Goal: Information Seeking & Learning: Learn about a topic

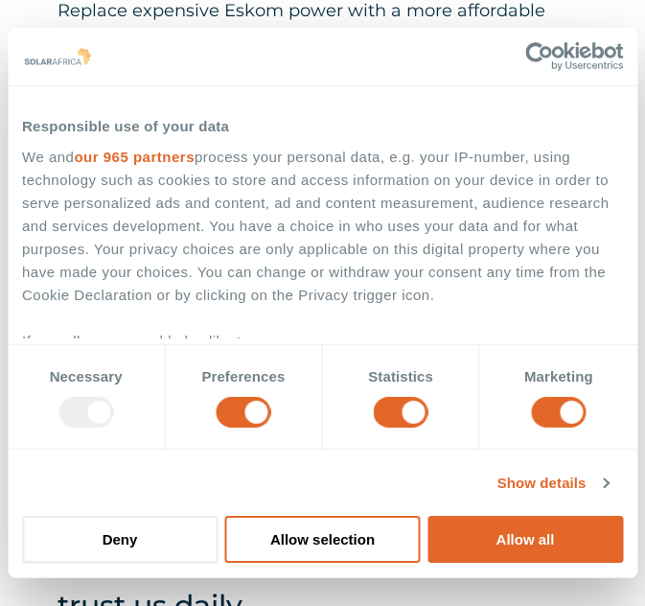
scroll to position [320, 0]
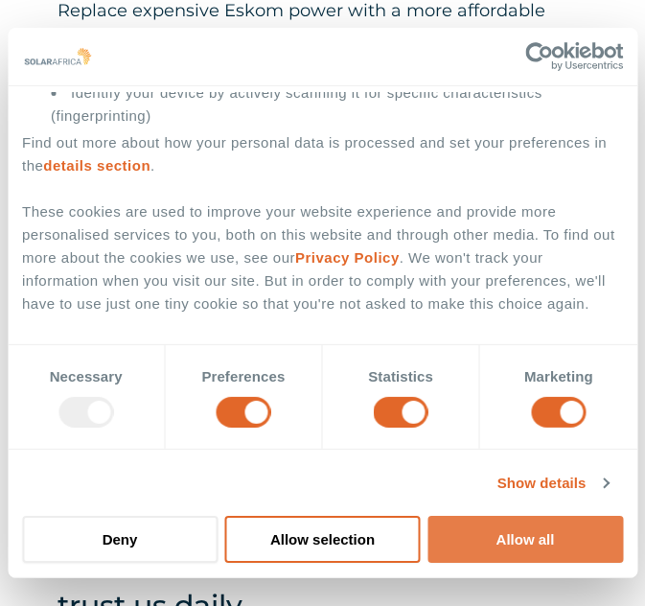
click at [513, 553] on button "Allow all" at bounding box center [524, 538] width 195 height 47
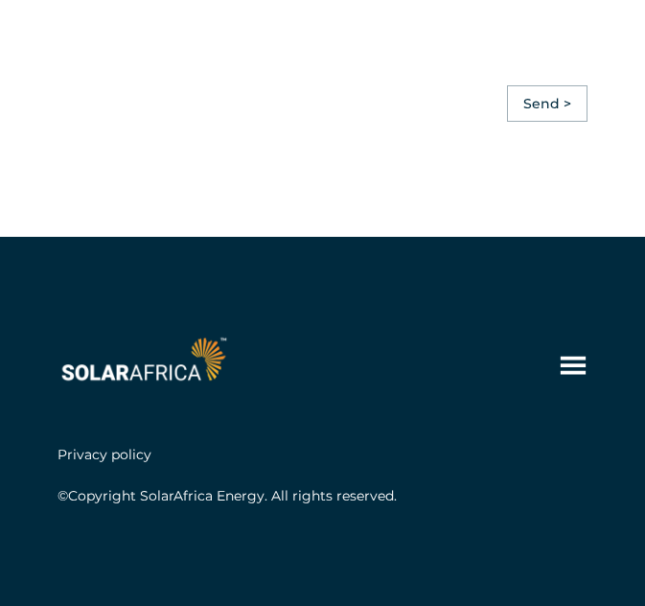
scroll to position [6043, 0]
click at [578, 366] on icon at bounding box center [573, 364] width 25 height 18
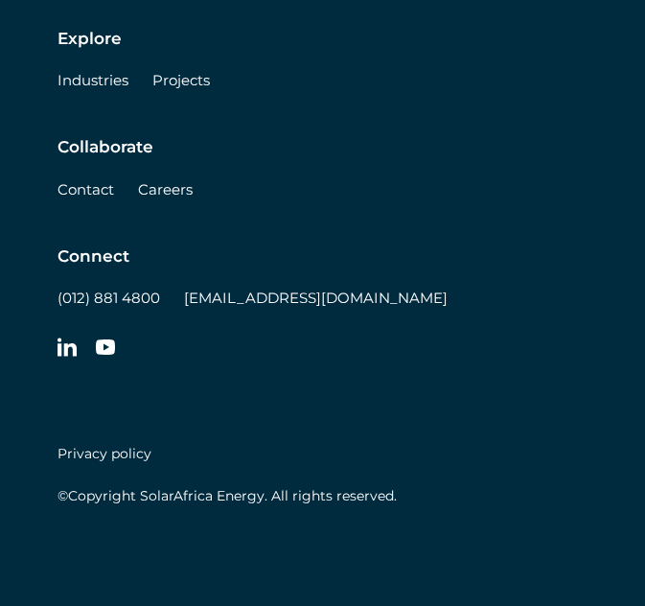
scroll to position [6566, 0]
drag, startPoint x: 165, startPoint y: 299, endPoint x: 56, endPoint y: 300, distance: 109.2
click at [56, 300] on div "Learn Solutions Company Insights Explore Industries Projects Collaborate Contac…" at bounding box center [322, 158] width 645 height 895
copy link "(012) 881 4800"
click at [298, 328] on div "Connect (012) 881 4800 [EMAIL_ADDRESS][DOMAIN_NAME]" at bounding box center [322, 307] width 530 height 123
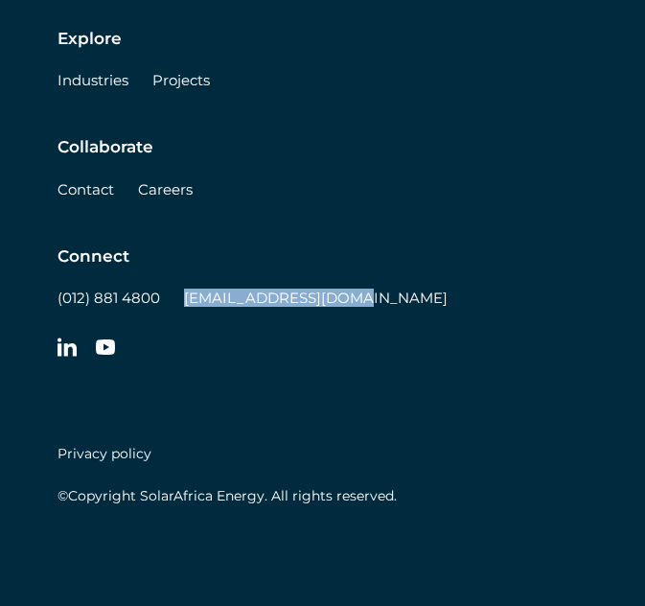
drag, startPoint x: 339, startPoint y: 297, endPoint x: 180, endPoint y: 307, distance: 159.3
click at [180, 307] on div "Connect (012) 881 4800 [EMAIL_ADDRESS][DOMAIN_NAME]" at bounding box center [322, 307] width 530 height 123
copy link "[EMAIL_ADDRESS][DOMAIN_NAME]"
click at [313, 390] on div "Learn Solutions Company Insights Explore Industries Projects Collaborate Contac…" at bounding box center [322, 136] width 530 height 526
click at [400, 394] on div "Learn Solutions Company Insights Explore Industries Projects Collaborate Contac…" at bounding box center [322, 136] width 530 height 526
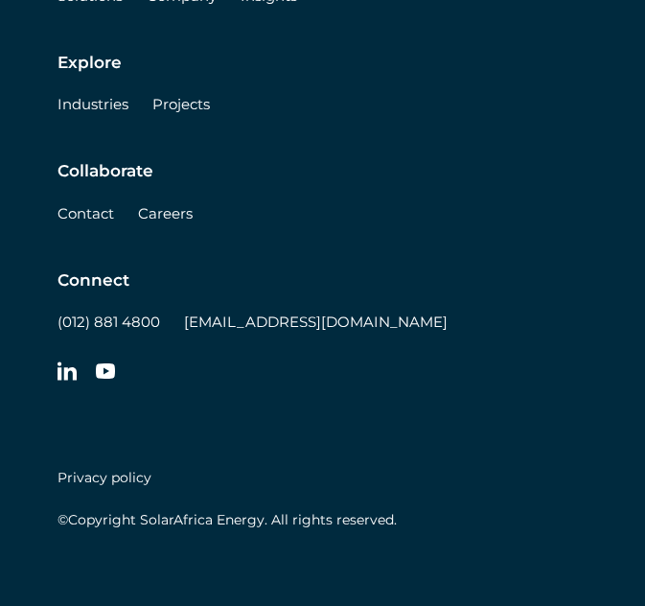
scroll to position [6505, 0]
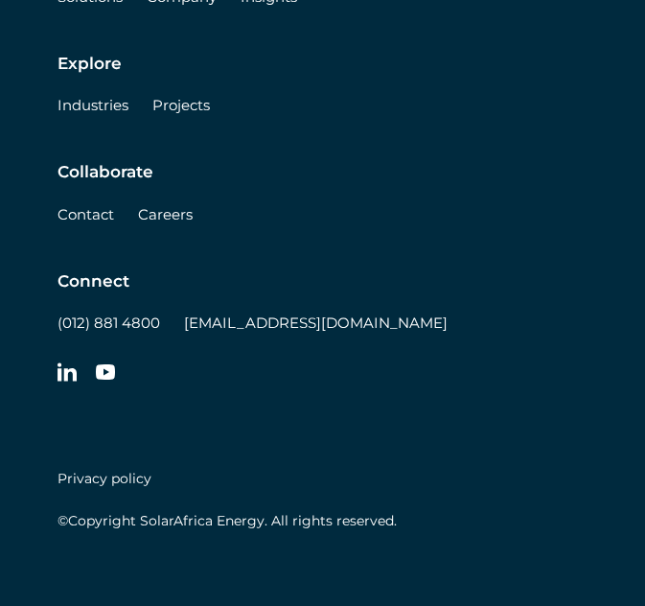
click at [169, 223] on link "Careers" at bounding box center [165, 214] width 55 height 18
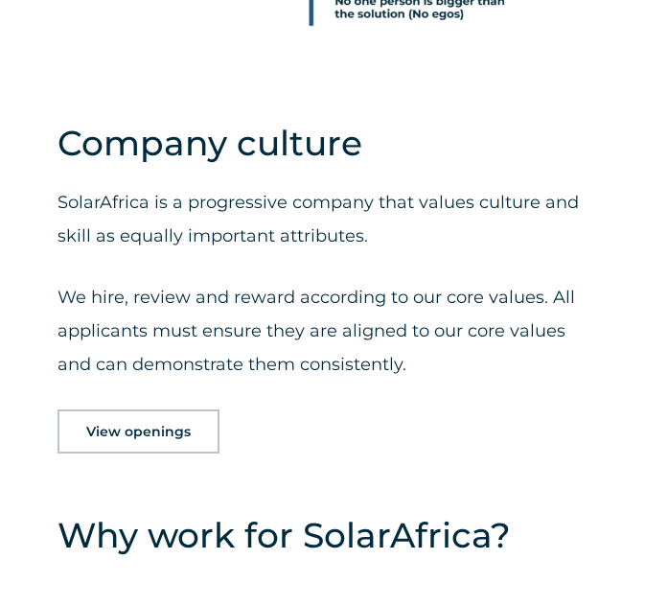
scroll to position [1319, 0]
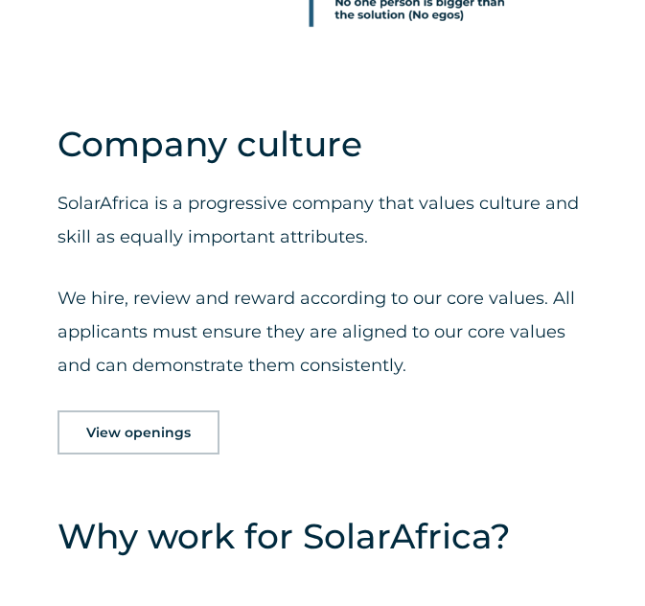
click at [145, 410] on link "View openings" at bounding box center [138, 432] width 162 height 44
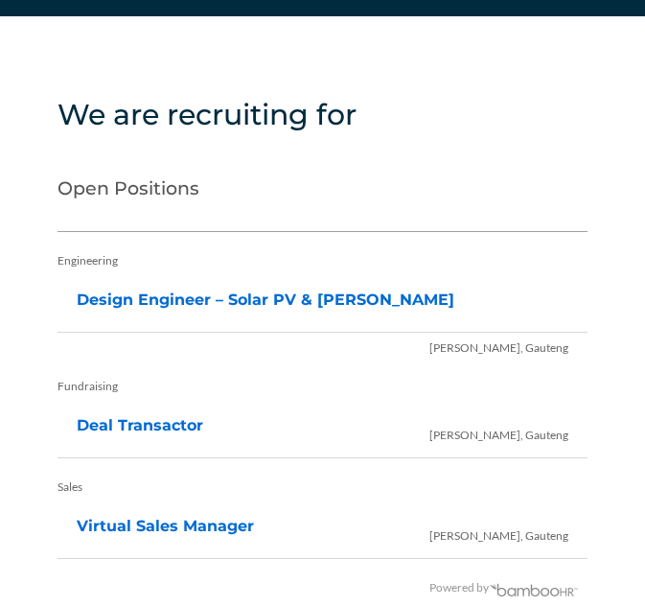
scroll to position [4583, 0]
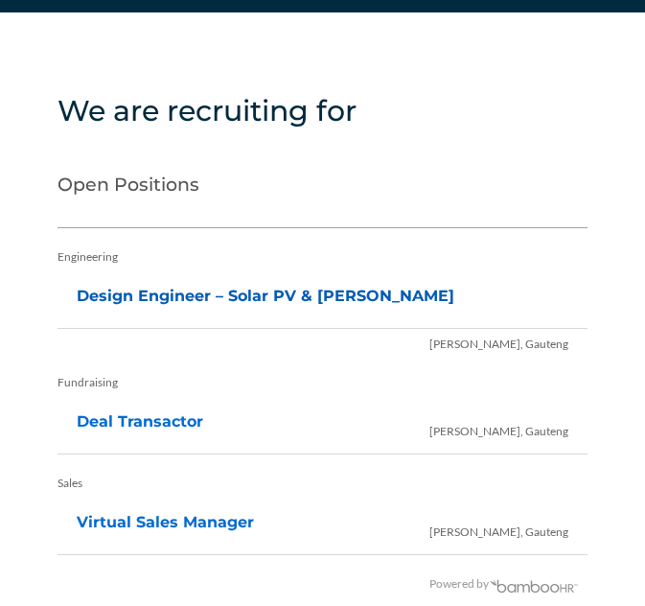
click at [199, 286] on link "Design Engineer – Solar PV & BESS" at bounding box center [266, 295] width 378 height 18
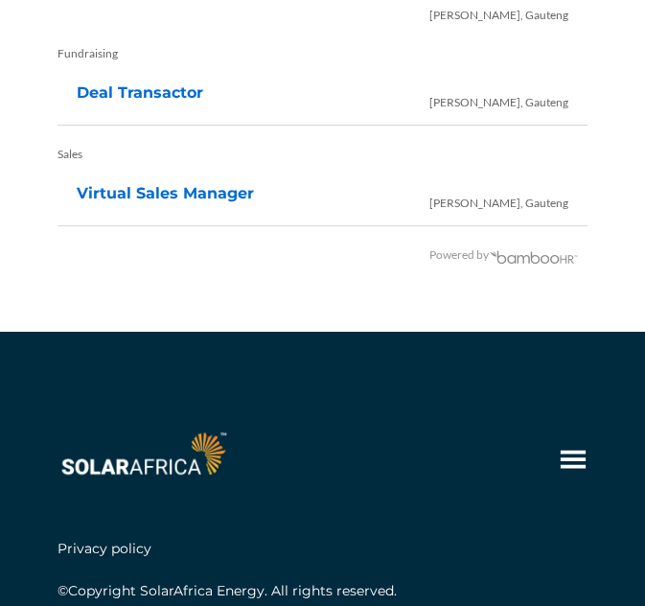
scroll to position [4845, 0]
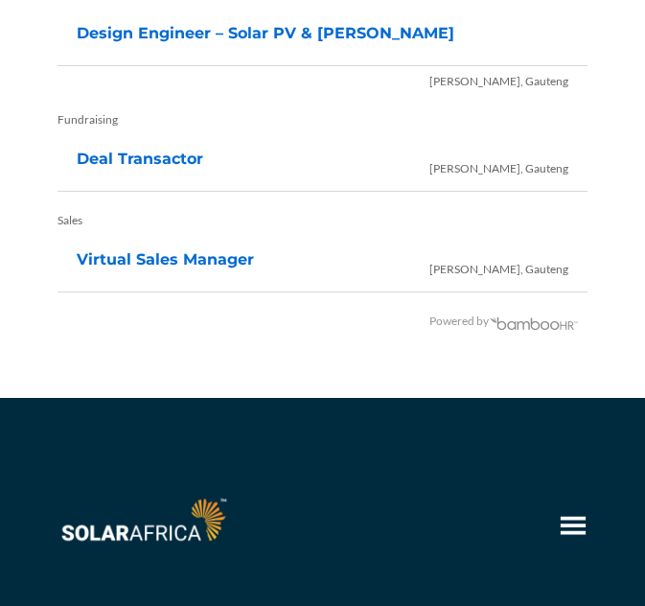
click at [498, 398] on div "Learn Solutions Company Insights Explore Industries Projects Collaborate Contac…" at bounding box center [322, 582] width 645 height 369
